Goal: Task Accomplishment & Management: Manage account settings

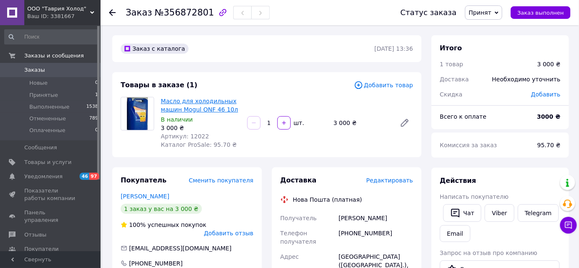
click at [198, 113] on link "Масло для холодильных машин Mogul ONF 46 10л" at bounding box center [199, 105] width 77 height 15
click at [43, 71] on span "Заказы" at bounding box center [50, 70] width 53 height 8
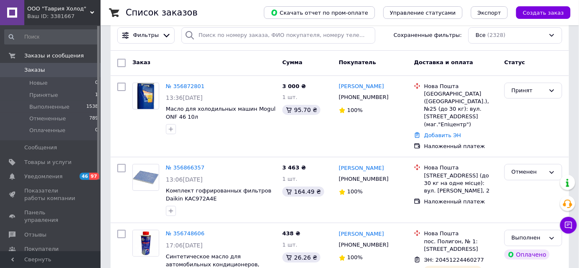
scroll to position [18, 0]
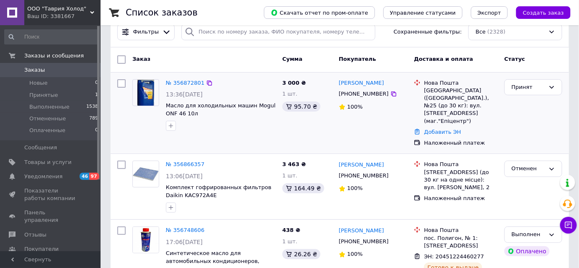
click at [377, 104] on div "100%" at bounding box center [373, 107] width 69 height 8
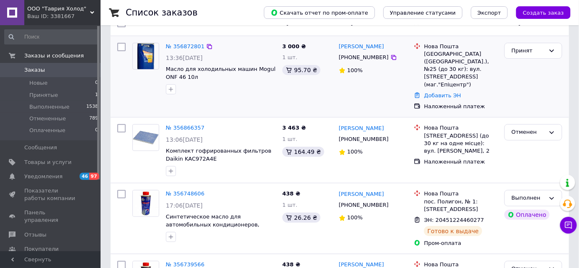
scroll to position [54, 0]
click at [390, 58] on icon at bounding box center [393, 57] width 7 height 7
click at [550, 52] on icon at bounding box center [551, 50] width 7 height 7
click at [449, 92] on link "Добавить ЭН" at bounding box center [442, 95] width 37 height 6
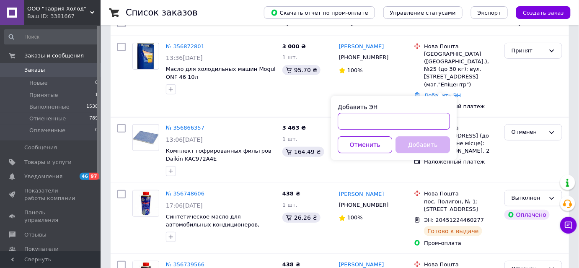
click at [388, 129] on input "Добавить ЭН" at bounding box center [394, 121] width 112 height 17
paste input "20451225144395"
type input "20451225144395"
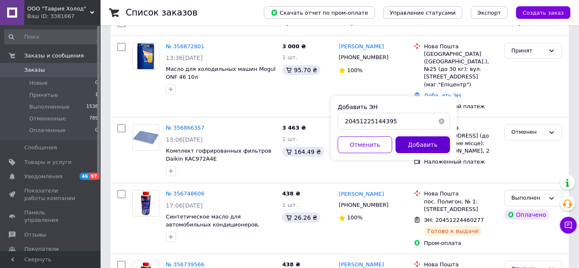
click at [413, 152] on button "Добавить" at bounding box center [422, 144] width 54 height 17
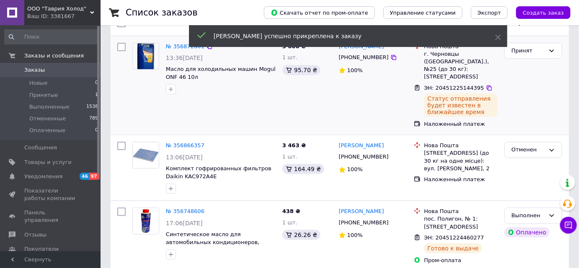
scroll to position [0, 0]
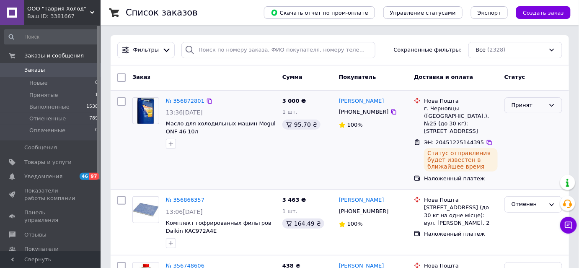
click at [547, 102] on div "Принят" at bounding box center [533, 105] width 58 height 16
click at [534, 119] on li "Выполнен" at bounding box center [533, 122] width 57 height 15
click at [38, 72] on span "Заказы" at bounding box center [34, 70] width 21 height 8
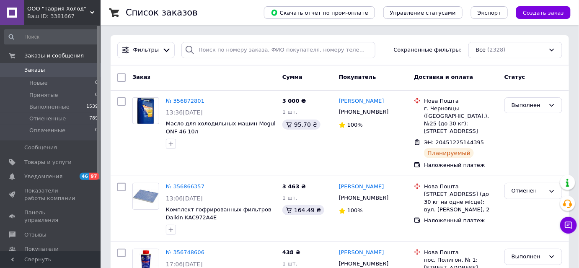
click at [42, 70] on span "Заказы" at bounding box center [50, 70] width 53 height 8
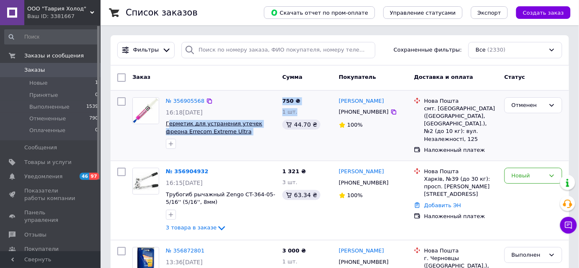
drag, startPoint x: 279, startPoint y: 136, endPoint x: 168, endPoint y: 127, distance: 111.7
click at [168, 127] on div "№ 356905568 16:18[DATE] Герметик для устранения утечек фреона Errecom Extreme U…" at bounding box center [339, 125] width 451 height 63
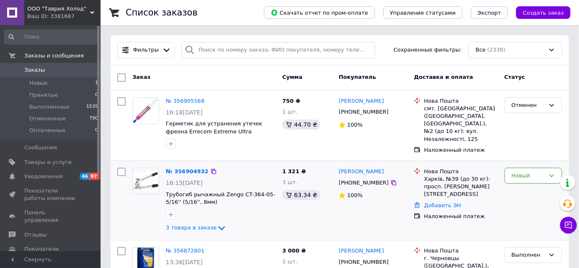
click at [224, 205] on div "№ 356904932 16:15[DATE] Трубогиб рычажный Zengo CT-364-05-5/16'' (5/16'', 8мм) …" at bounding box center [221, 200] width 116 height 72
click at [218, 226] on icon at bounding box center [221, 228] width 7 height 4
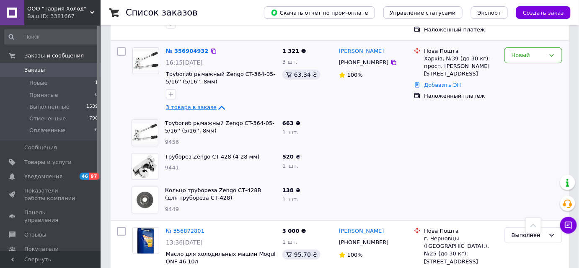
scroll to position [114, 0]
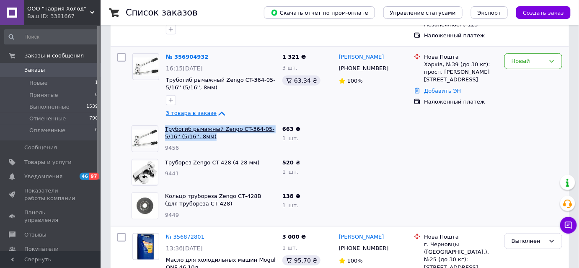
drag, startPoint x: 219, startPoint y: 136, endPoint x: 165, endPoint y: 128, distance: 55.0
click at [165, 128] on span "Трубогиб рычажный Zengo CT-364-05-5/16'' (5/16'', 8мм)" at bounding box center [220, 132] width 111 height 15
copy link "Трубогиб рычажный Zengo CT-364-05-5/16'' (5/16'', 8мм)"
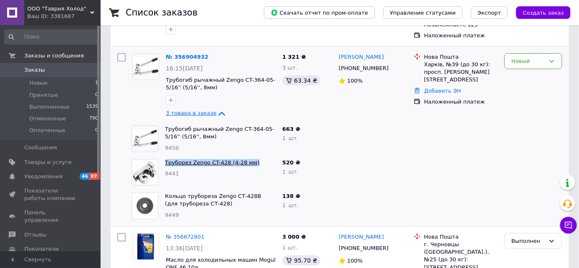
drag, startPoint x: 255, startPoint y: 163, endPoint x: 165, endPoint y: 160, distance: 89.7
click at [165, 160] on span "Труборез Zengo CT-428 (4-28 мм)" at bounding box center [220, 163] width 111 height 8
copy link "Труборез Zengo CT-428 (4-28 мм)"
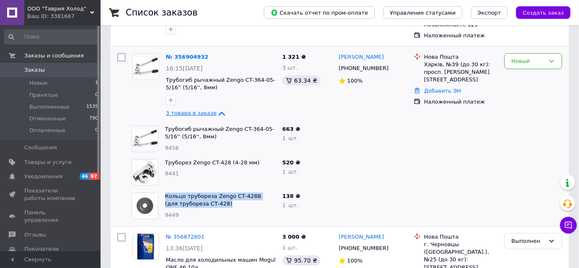
drag, startPoint x: 217, startPoint y: 203, endPoint x: 163, endPoint y: 196, distance: 54.9
click at [163, 196] on div "Кольцо трубореза Zengo СТ-428В (для трубореза СТ-428) 9449" at bounding box center [220, 206] width 117 height 34
copy link "Кольцо трубореза Zengo СТ-428В (для трубореза СТ-428)"
click at [45, 71] on span "Заказы" at bounding box center [50, 70] width 53 height 8
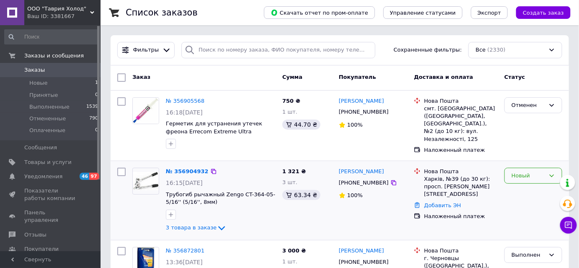
click at [551, 172] on icon at bounding box center [551, 175] width 7 height 7
click at [532, 192] on li "Принят" at bounding box center [533, 192] width 57 height 15
click at [38, 69] on span "Заказы" at bounding box center [34, 70] width 21 height 8
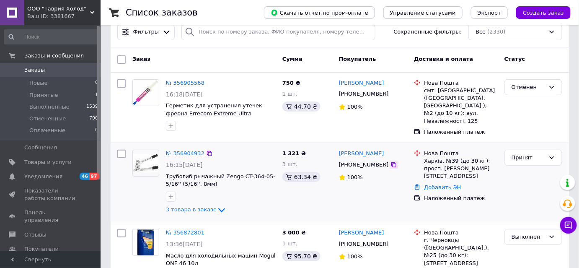
click at [390, 162] on icon at bounding box center [393, 164] width 7 height 7
click at [217, 209] on icon at bounding box center [222, 210] width 10 height 10
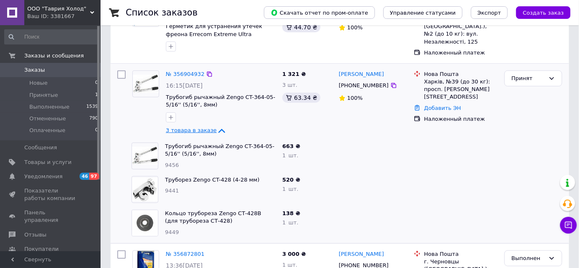
scroll to position [100, 0]
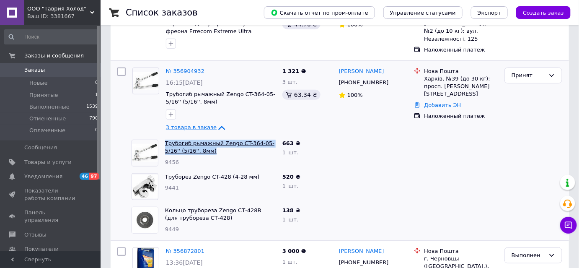
drag, startPoint x: 219, startPoint y: 150, endPoint x: 165, endPoint y: 142, distance: 55.4
click at [165, 142] on span "Трубогиб рычажный Zengo CT-364-05-5/16'' (5/16'', 8мм)" at bounding box center [220, 146] width 111 height 15
copy link "Трубогиб рычажный Zengo CT-364-05-5/16'' (5/16'', 8мм)"
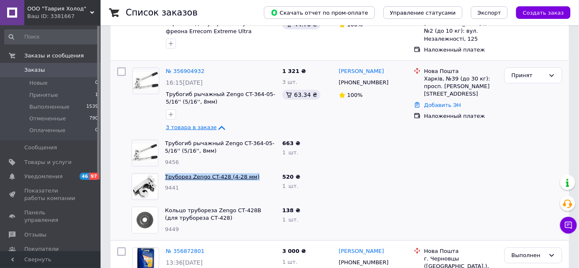
drag, startPoint x: 255, startPoint y: 174, endPoint x: 165, endPoint y: 177, distance: 89.7
click at [165, 177] on span "Труборез Zengo CT-428 (4-28 мм)" at bounding box center [220, 177] width 111 height 8
copy link "Труборез Zengo CT-428 (4-28 мм)"
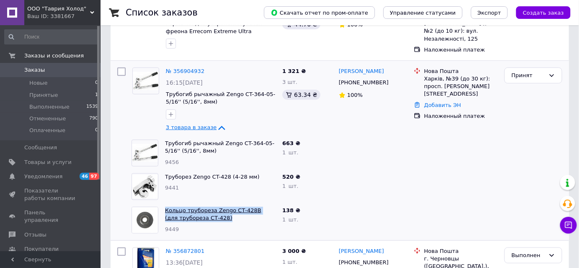
drag, startPoint x: 219, startPoint y: 217, endPoint x: 165, endPoint y: 211, distance: 54.4
click at [165, 211] on span "Кольцо трубореза Zengo СТ-428В (для трубореза СТ-428)" at bounding box center [220, 213] width 111 height 15
copy link "Кольцо трубореза Zengo СТ-428В (для трубореза СТ-428)"
click at [55, 70] on span "Заказы" at bounding box center [50, 70] width 53 height 8
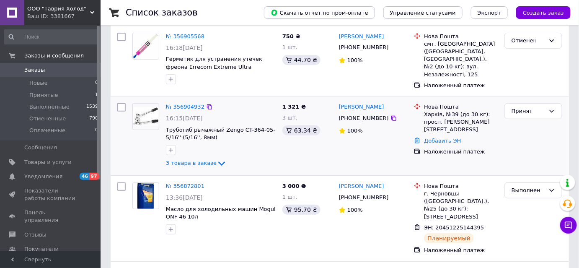
scroll to position [65, 0]
click at [204, 162] on span "3 товара в заказе" at bounding box center [191, 163] width 51 height 6
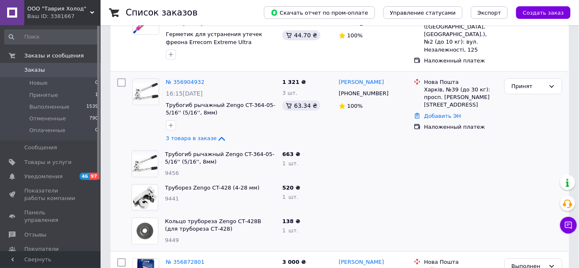
scroll to position [89, 0]
